Goal: Obtain resource: Download file/media

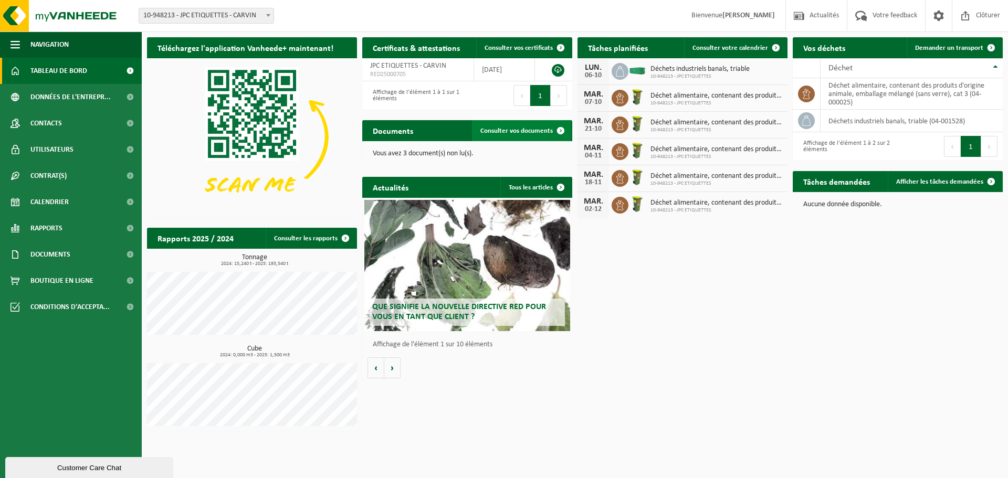
click at [528, 132] on span "Consulter vos documents" at bounding box center [516, 131] width 72 height 7
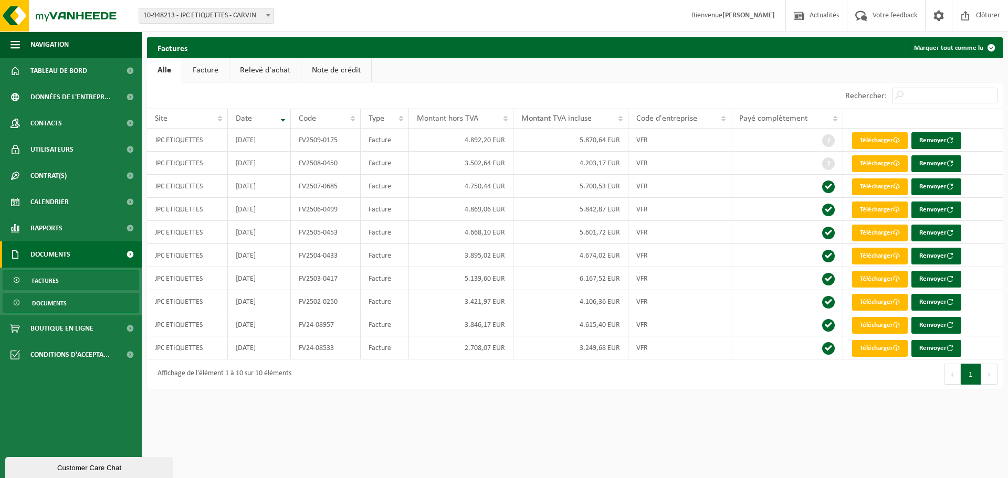
click at [54, 304] on span "Documents" at bounding box center [49, 304] width 35 height 20
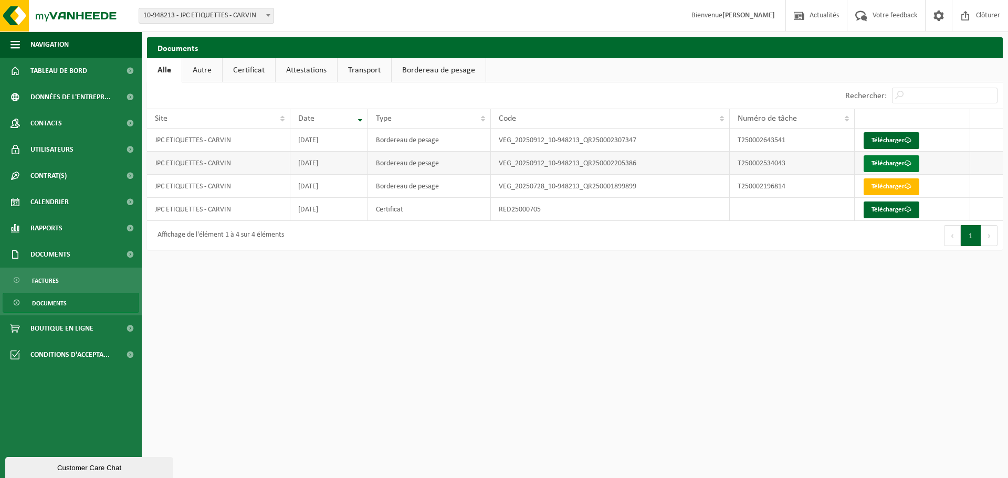
click at [888, 163] on link "Télécharger" at bounding box center [892, 163] width 56 height 17
click at [538, 329] on html "Site: 10-948213 - JPC ETIQUETTES - CARVIN 10-948213 - JPC ETIQUETTES - CARVIN B…" at bounding box center [504, 239] width 1008 height 478
click at [61, 226] on span "Rapports" at bounding box center [46, 228] width 32 height 26
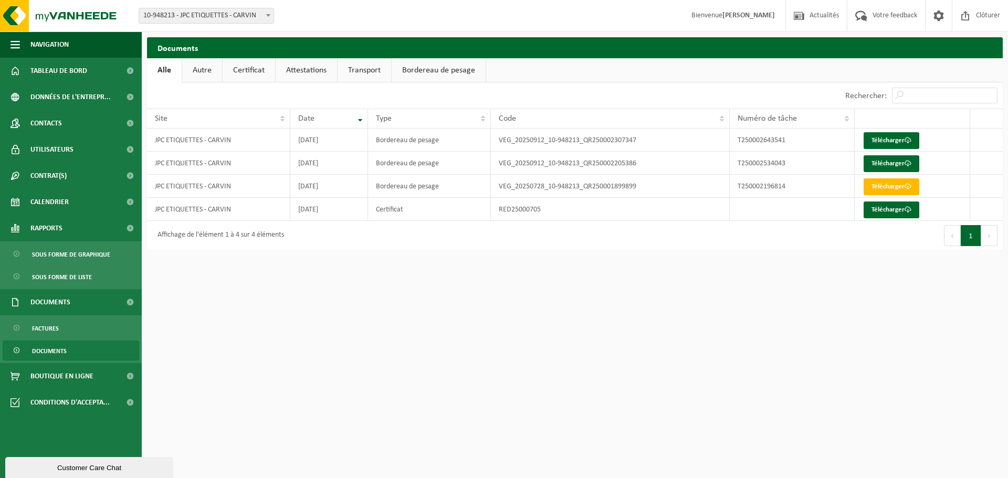
click at [363, 342] on html "Site: 10-948213 - JPC ETIQUETTES - CARVIN 10-948213 - JPC ETIQUETTES - CARVIN B…" at bounding box center [504, 239] width 1008 height 478
